Goal: Transaction & Acquisition: Purchase product/service

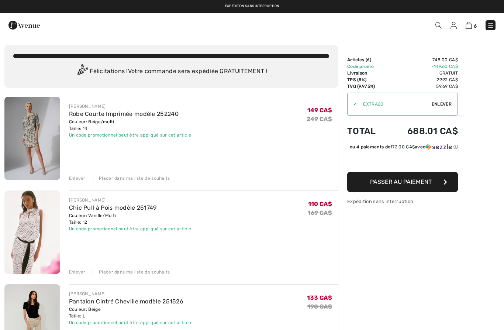
click at [471, 27] on img at bounding box center [469, 25] width 6 height 7
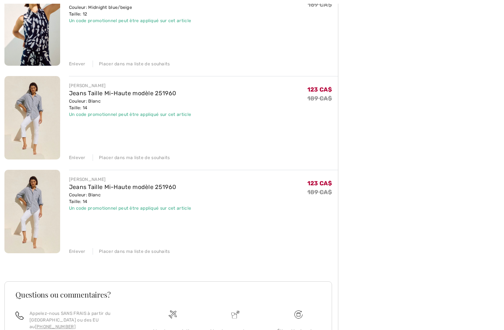
scroll to position [396, 0]
click at [82, 253] on div "Enlever" at bounding box center [77, 251] width 17 height 7
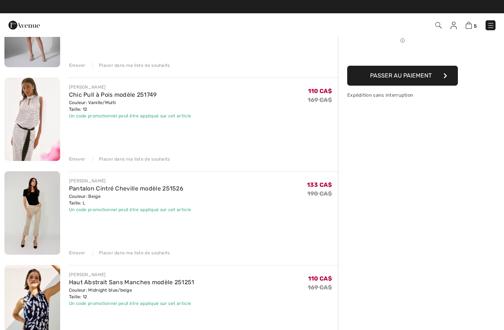
scroll to position [105, 0]
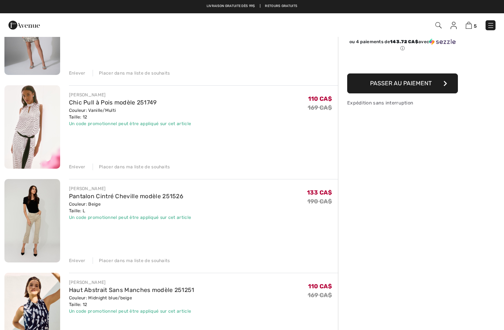
click at [38, 198] on img at bounding box center [32, 220] width 56 height 83
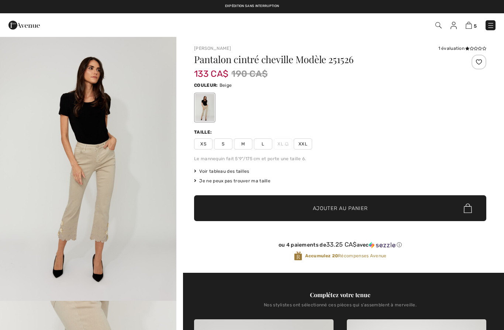
checkbox input "true"
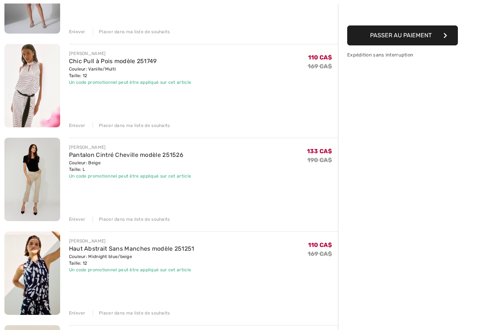
scroll to position [105, 0]
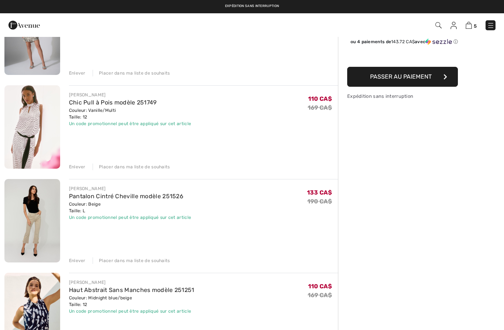
click at [79, 264] on div "Enlever" at bounding box center [77, 260] width 17 height 7
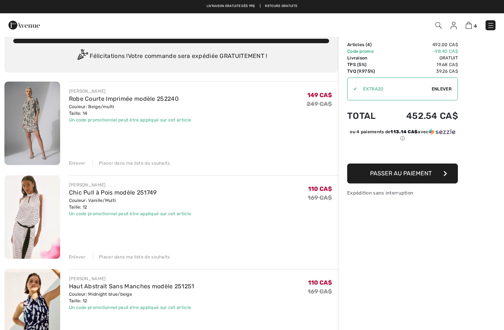
scroll to position [9, 0]
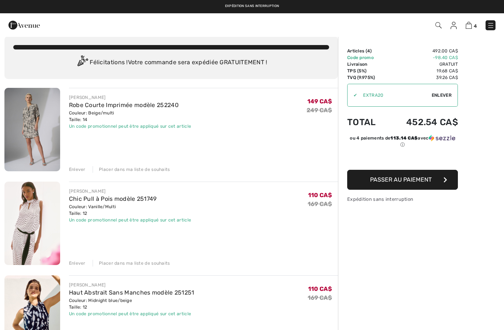
click at [72, 170] on div "Enlever" at bounding box center [77, 169] width 17 height 7
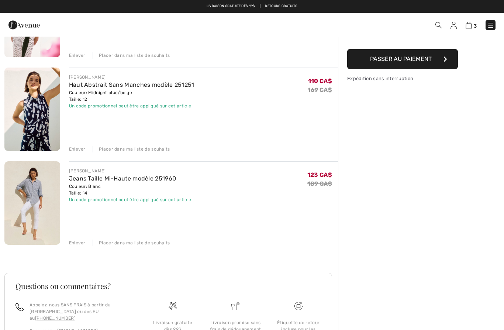
scroll to position [117, 0]
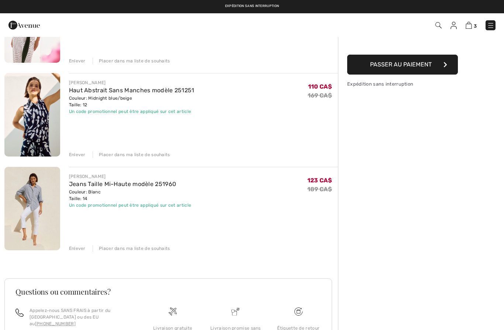
click at [79, 152] on div "Enlever" at bounding box center [77, 154] width 17 height 7
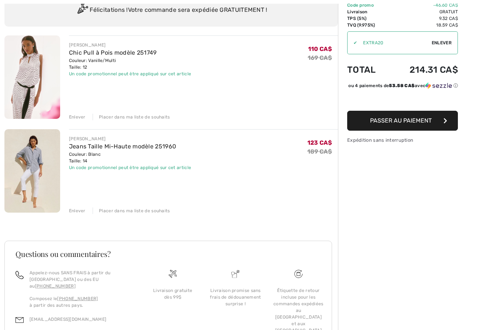
scroll to position [69, 0]
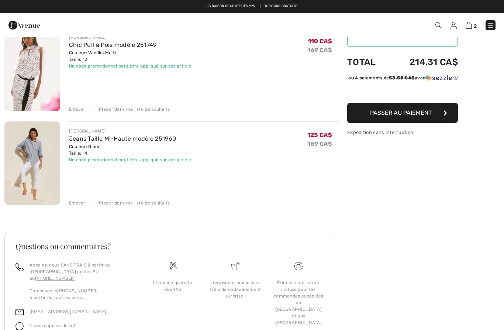
click at [37, 147] on img at bounding box center [32, 162] width 56 height 83
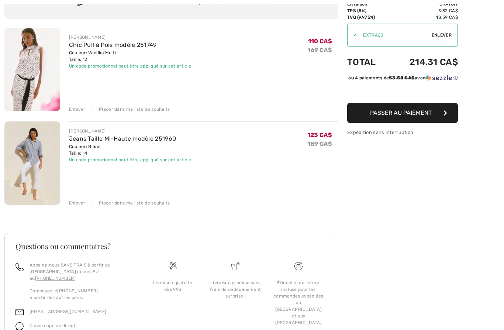
click at [32, 121] on img at bounding box center [32, 162] width 56 height 83
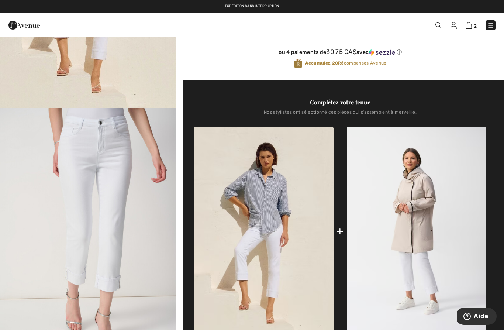
scroll to position [209, 0]
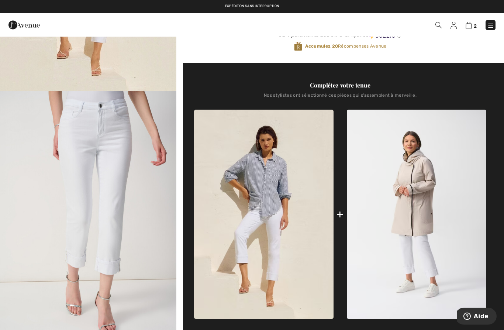
click at [277, 218] on img at bounding box center [264, 214] width 140 height 209
click at [265, 234] on img at bounding box center [264, 214] width 140 height 209
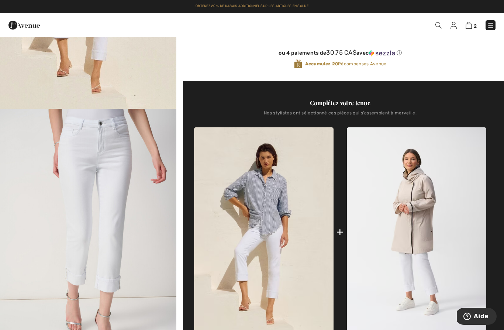
scroll to position [192, 0]
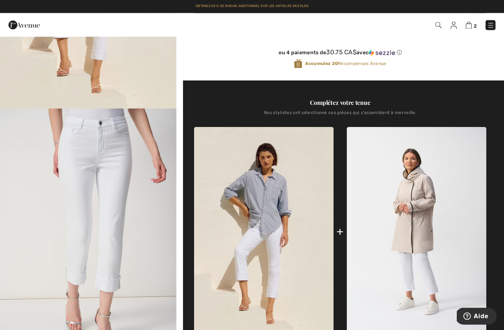
click at [277, 231] on img at bounding box center [264, 231] width 140 height 209
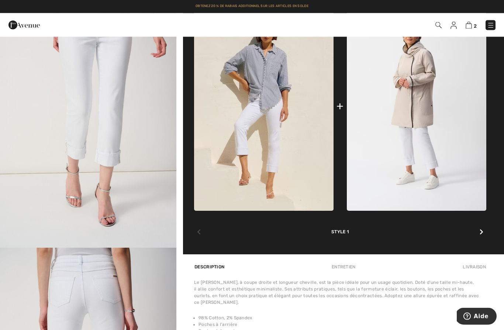
click at [484, 232] on div at bounding box center [482, 232] width 10 height 15
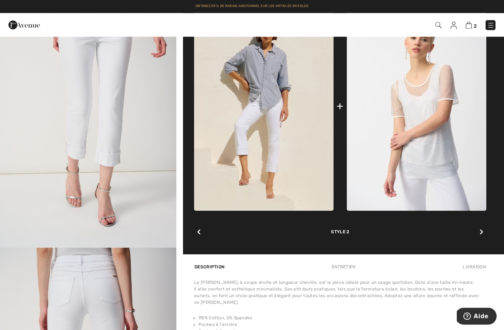
scroll to position [318, 0]
click at [199, 235] on icon at bounding box center [199, 232] width 4 height 6
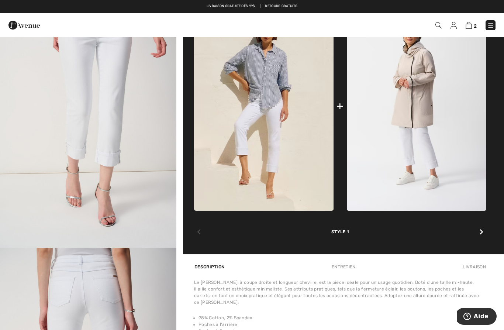
click at [197, 240] on div at bounding box center [199, 232] width 10 height 15
click at [196, 238] on div at bounding box center [199, 232] width 10 height 15
click at [195, 239] on div at bounding box center [199, 232] width 10 height 15
click at [255, 194] on img at bounding box center [264, 105] width 140 height 209
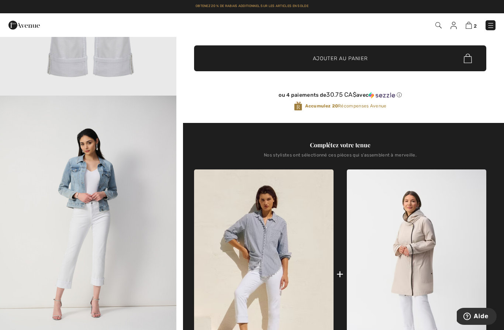
scroll to position [156, 0]
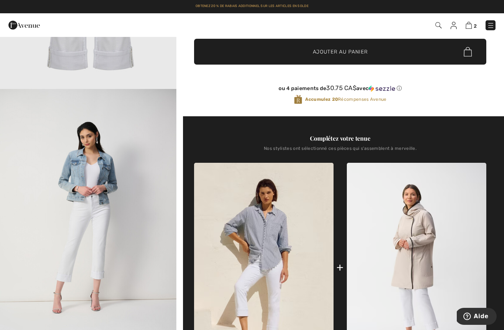
click at [263, 247] on img at bounding box center [264, 267] width 140 height 209
click at [269, 274] on img at bounding box center [264, 267] width 140 height 209
click at [415, 248] on img at bounding box center [417, 267] width 140 height 209
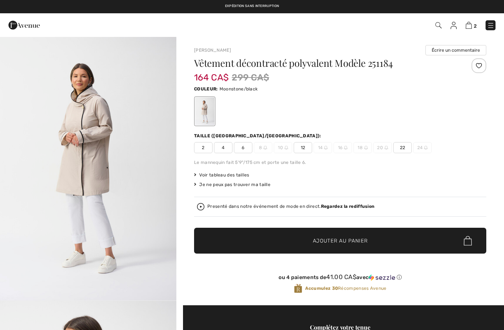
checkbox input "true"
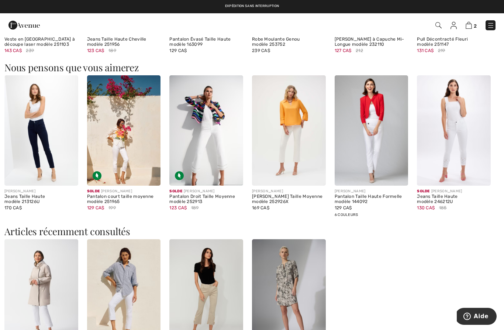
scroll to position [869, 0]
